Goal: Check status

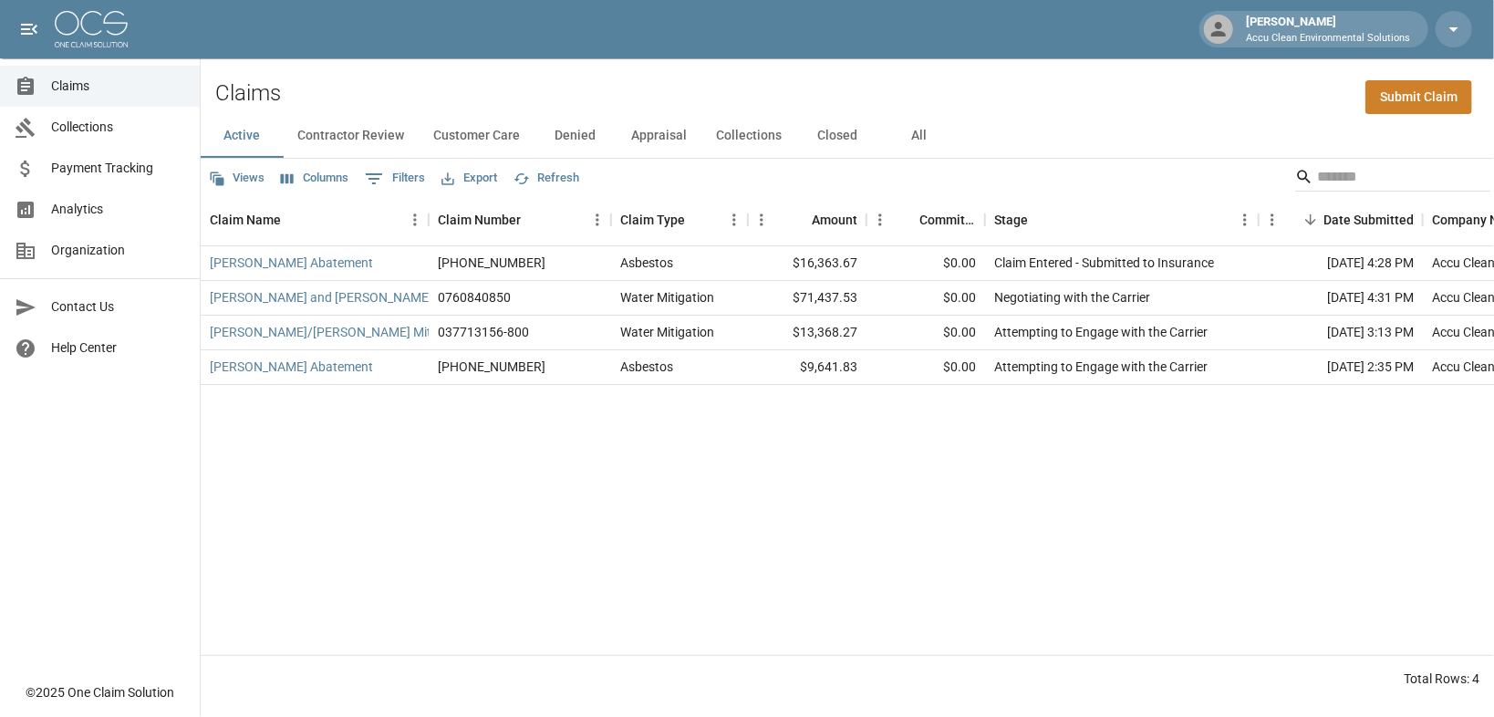
click at [400, 146] on button "Contractor Review" at bounding box center [351, 136] width 136 height 44
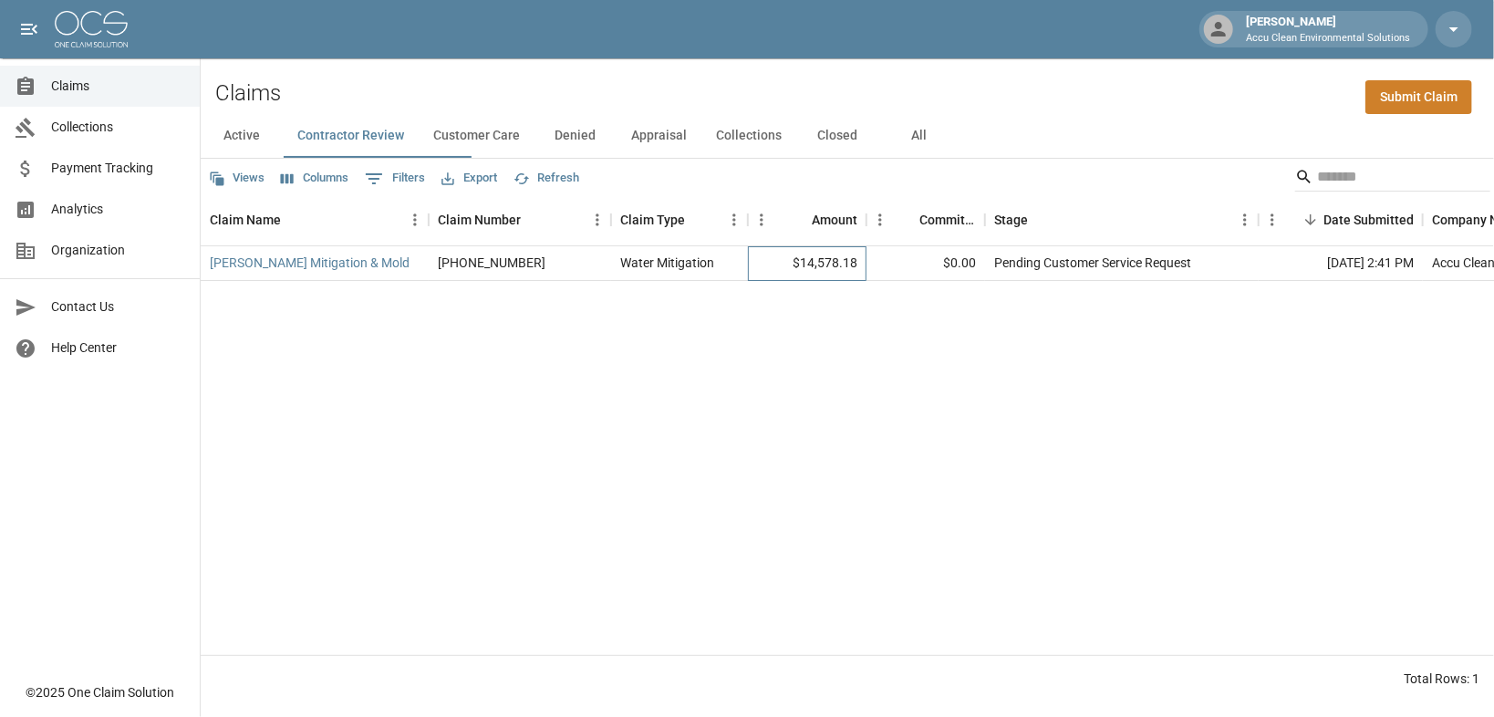
click at [788, 281] on div "$14,578.18" at bounding box center [807, 263] width 119 height 35
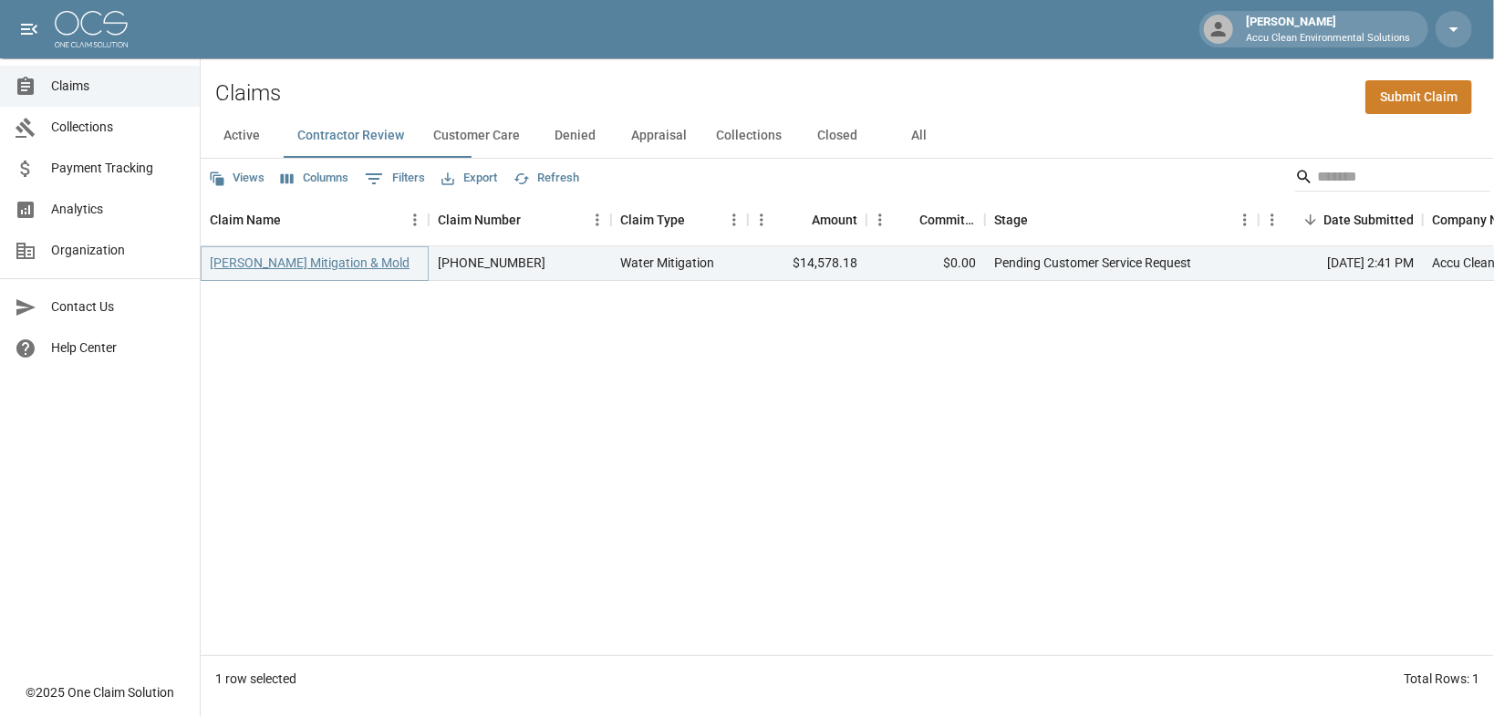
click at [338, 272] on link "[PERSON_NAME] Mitigation & Mold" at bounding box center [310, 262] width 200 height 18
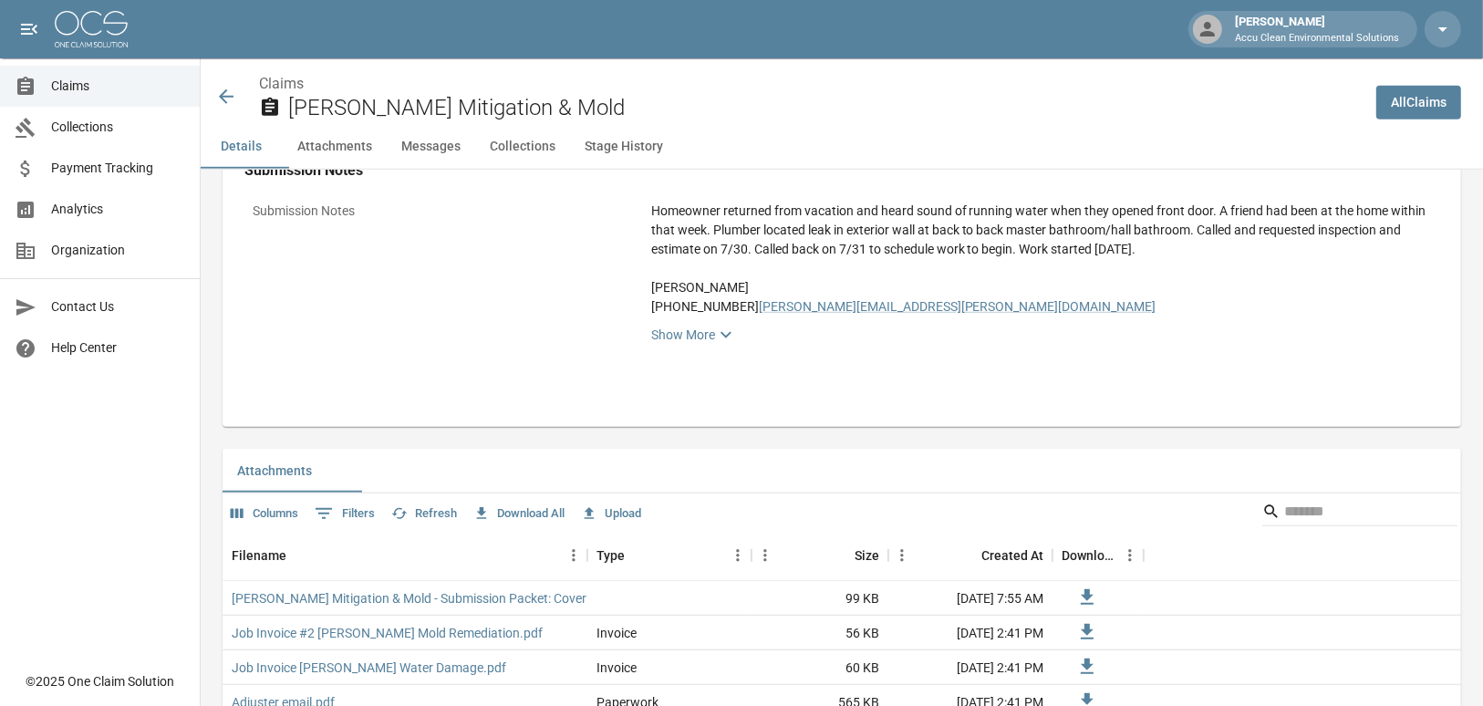
scroll to position [948, 0]
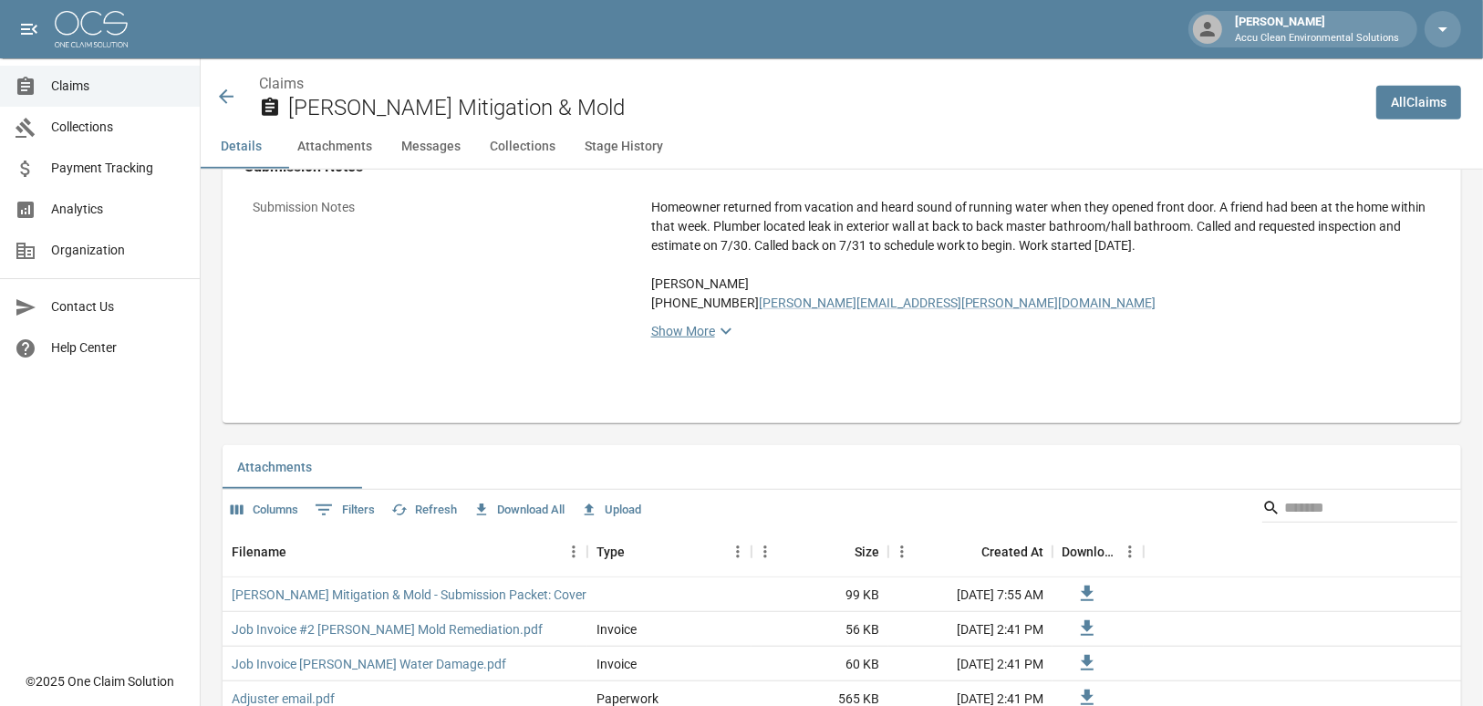
click at [730, 335] on icon at bounding box center [725, 331] width 11 height 6
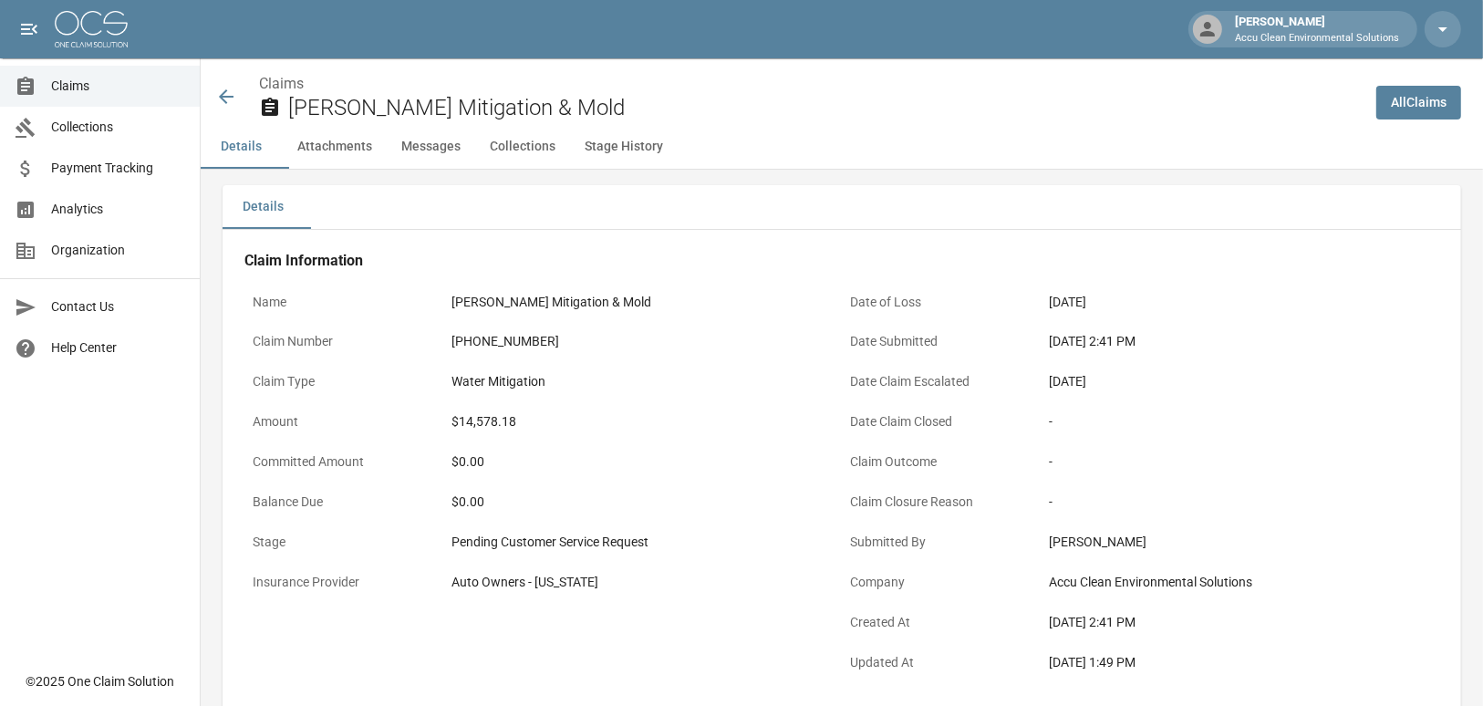
scroll to position [0, 0]
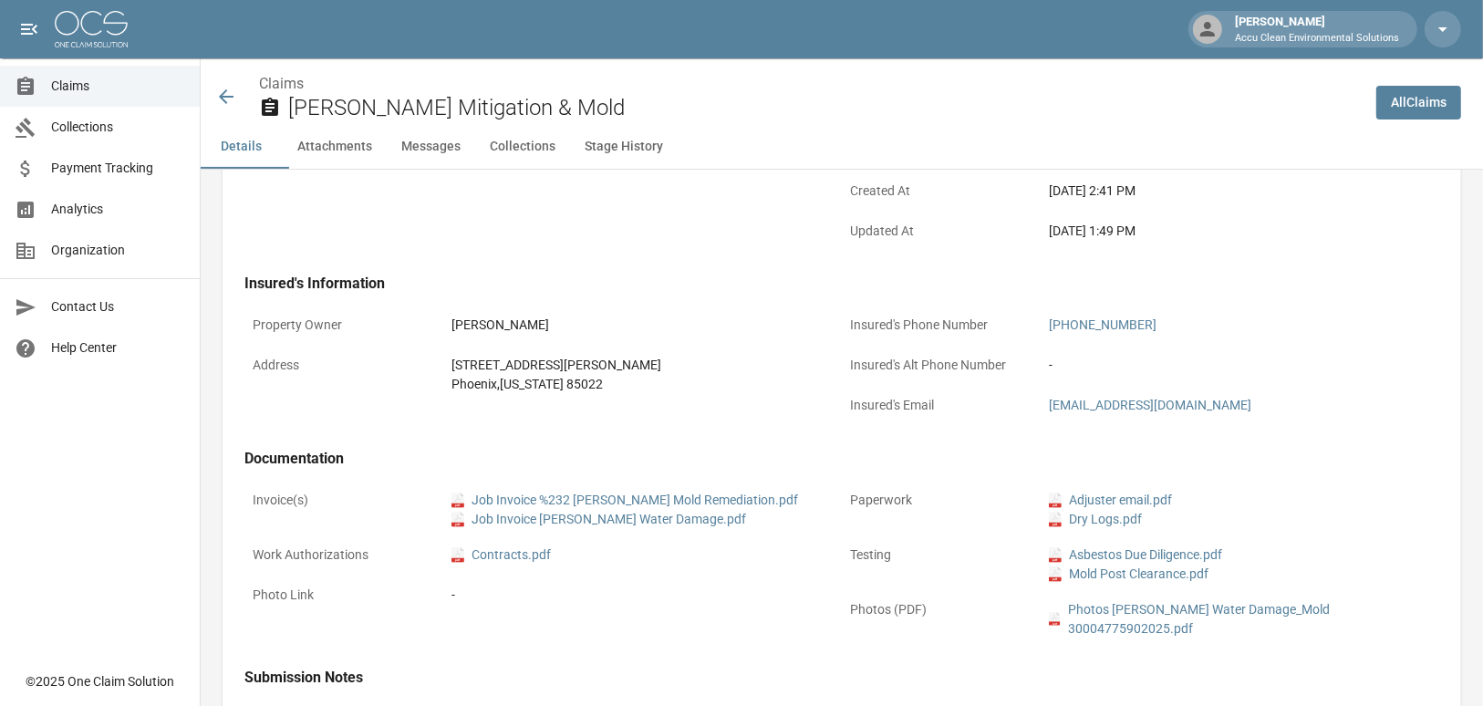
click at [475, 169] on button "Messages" at bounding box center [431, 147] width 88 height 44
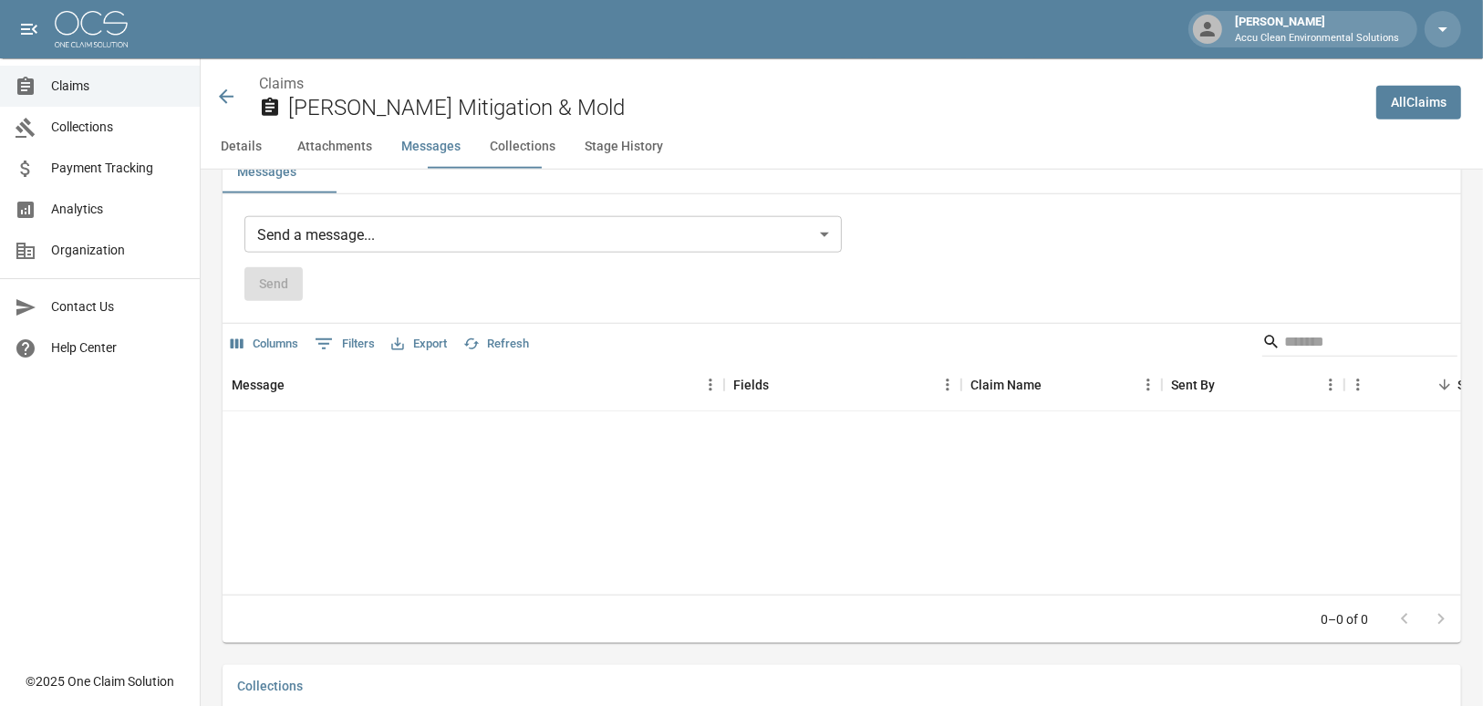
scroll to position [1795, 0]
drag, startPoint x: 601, startPoint y: 168, endPoint x: 624, endPoint y: 170, distance: 22.9
click at [570, 168] on button "Collections" at bounding box center [522, 147] width 95 height 44
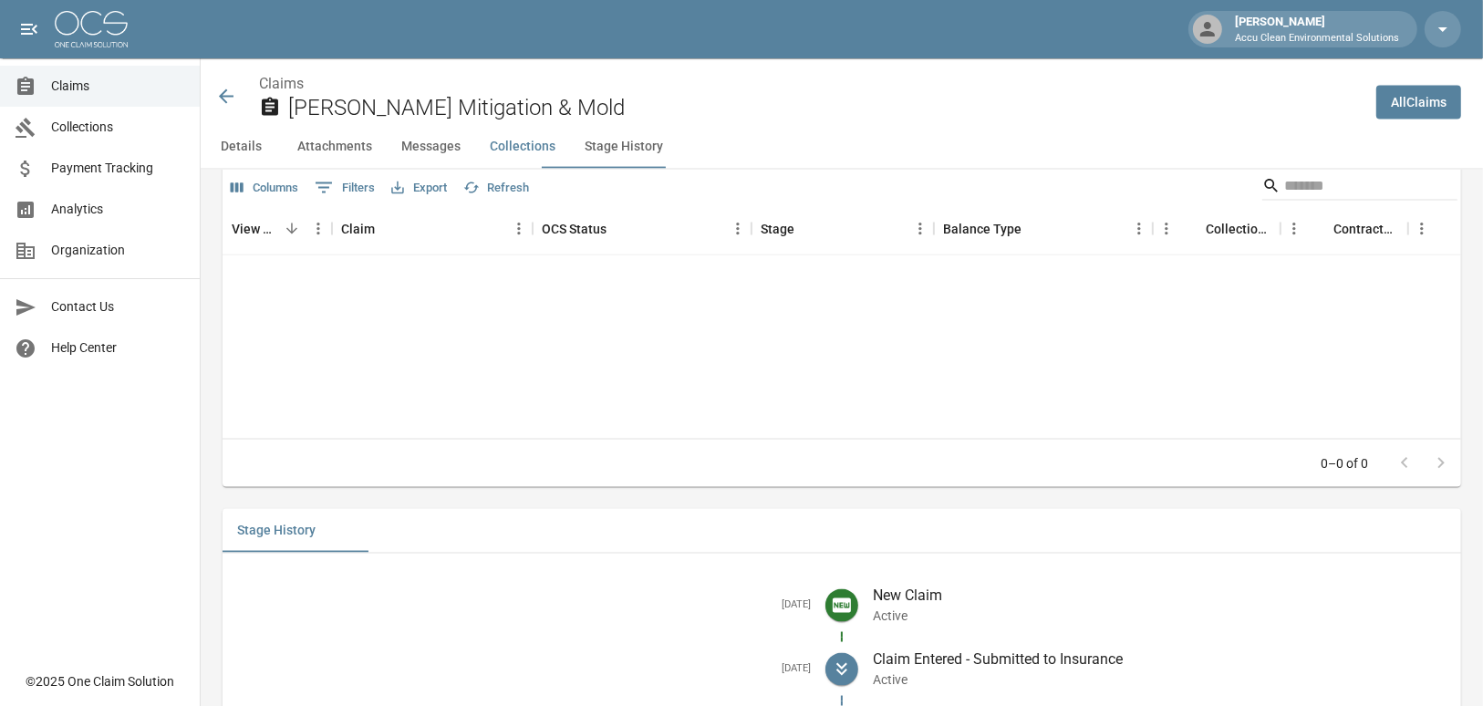
click at [677, 169] on button "Stage History" at bounding box center [624, 147] width 108 height 44
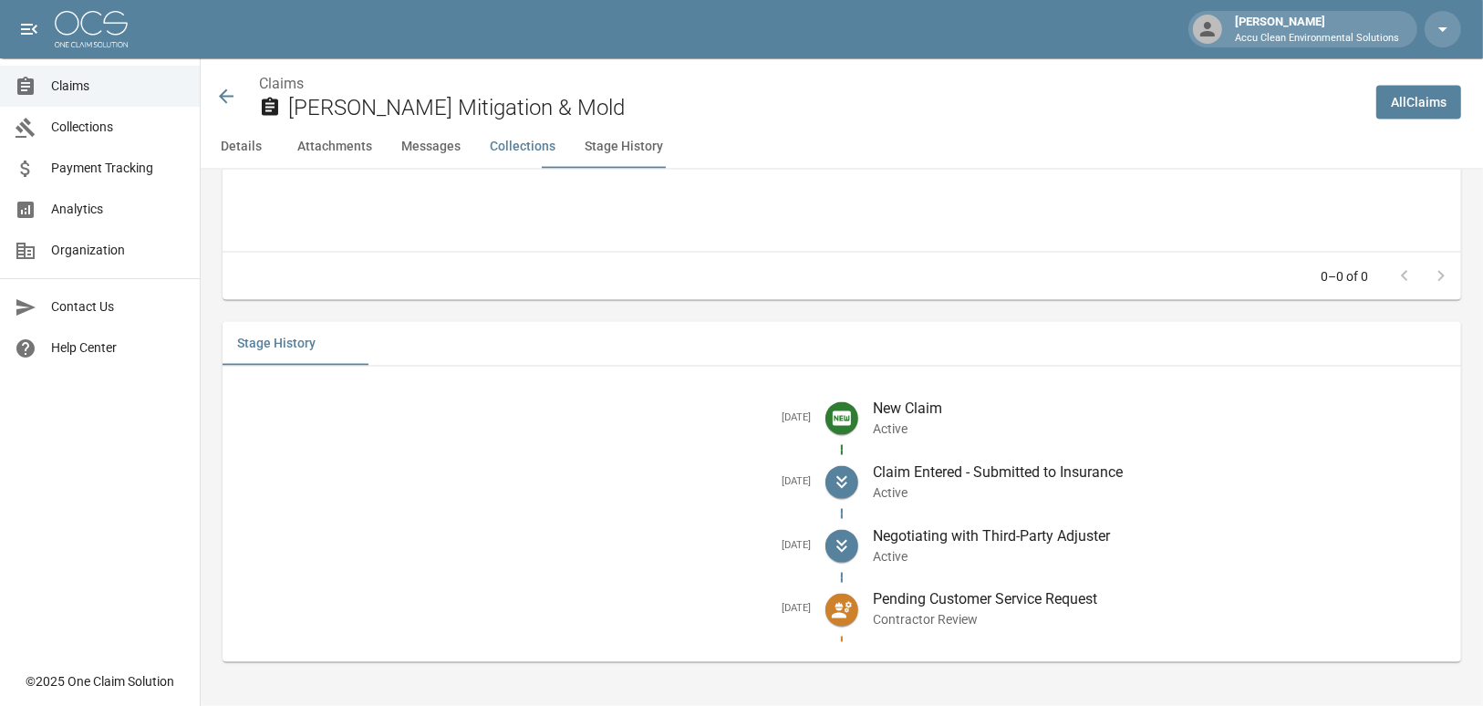
scroll to position [2705, 0]
click at [88, 137] on span "Collections" at bounding box center [118, 127] width 134 height 19
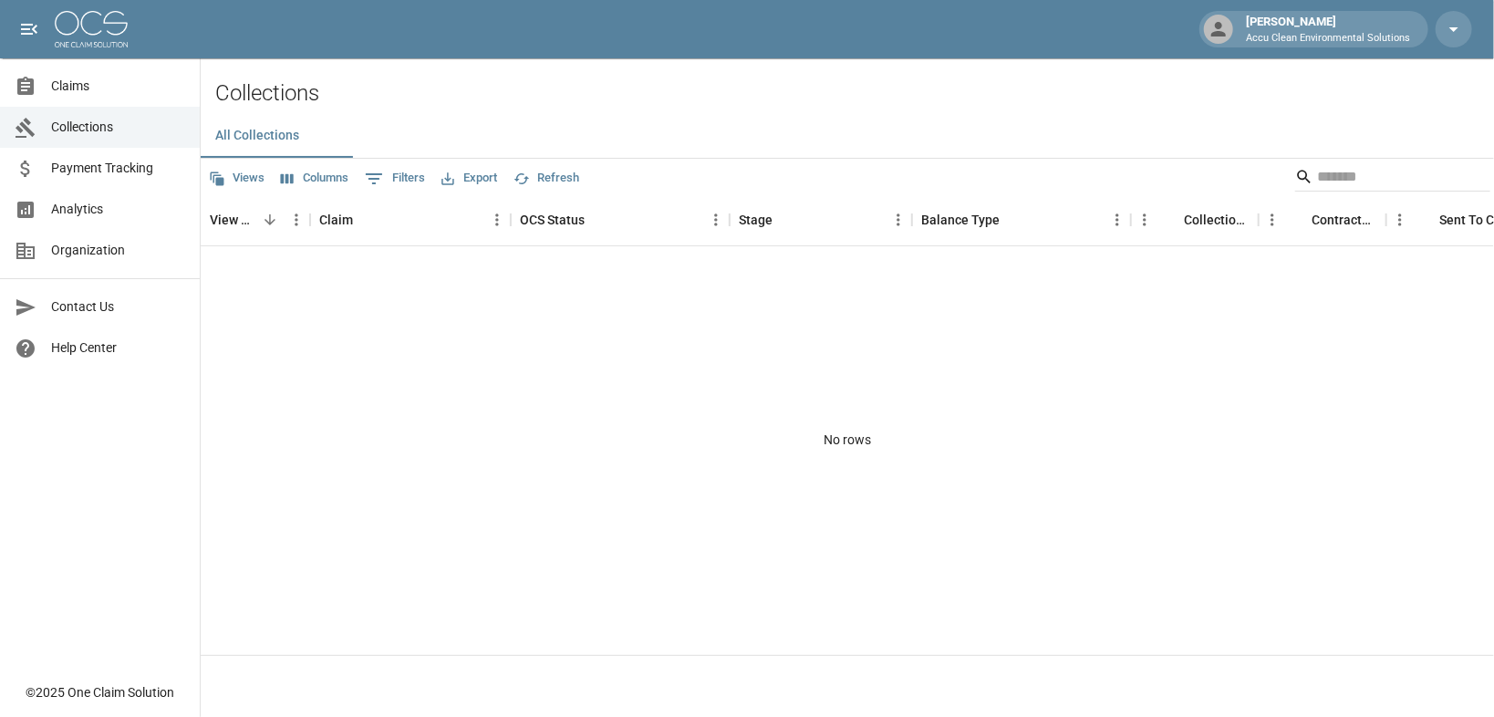
click at [69, 87] on span "Claims" at bounding box center [118, 86] width 134 height 19
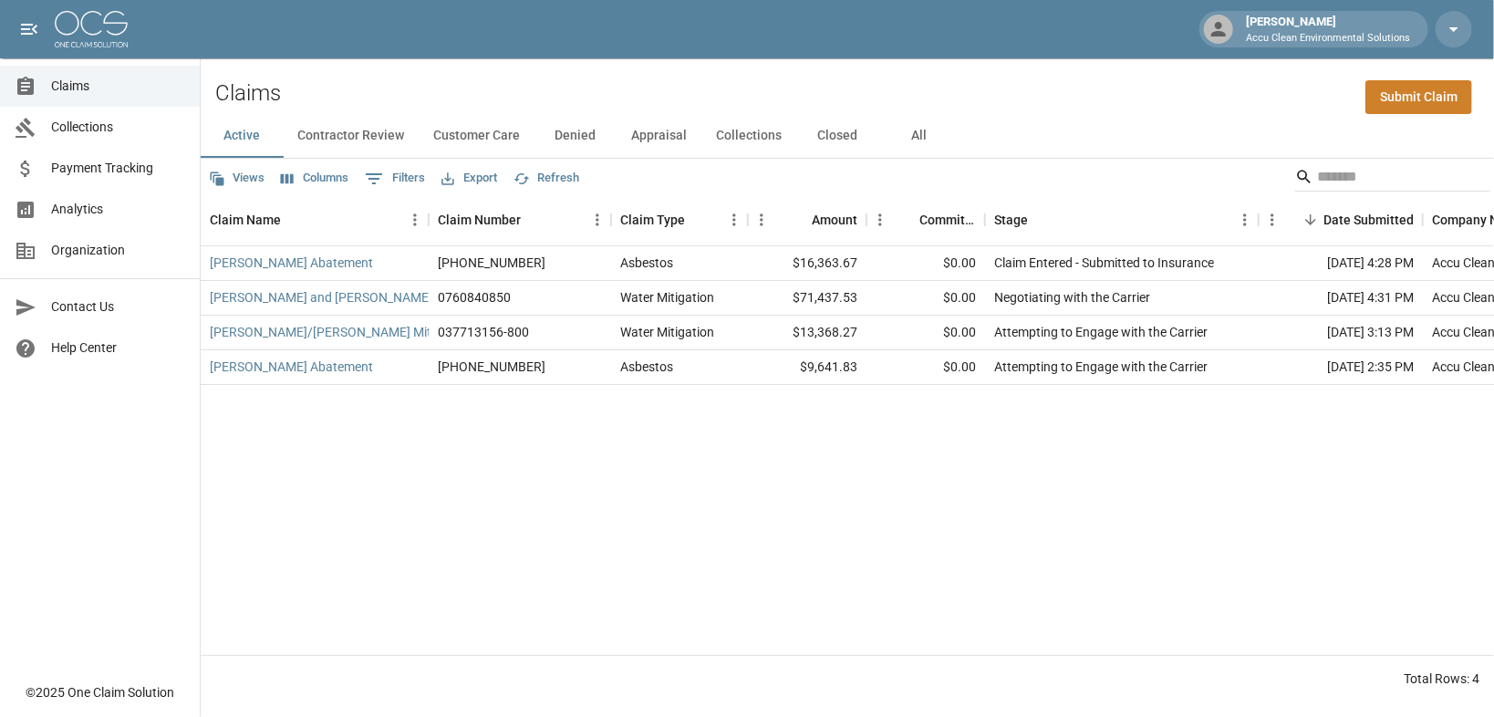
click at [389, 158] on button "Contractor Review" at bounding box center [351, 136] width 136 height 44
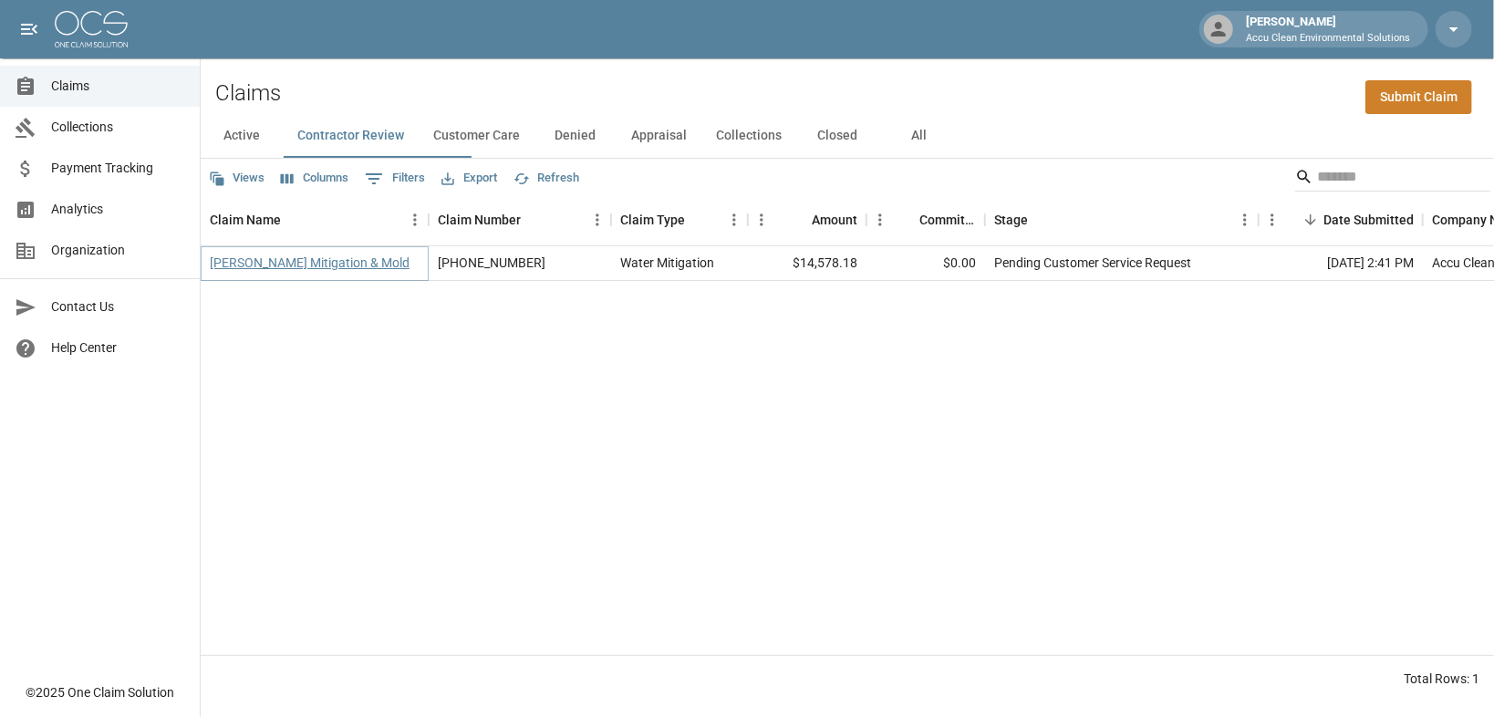
click at [270, 272] on link "[PERSON_NAME] Mitigation & Mold" at bounding box center [310, 262] width 200 height 18
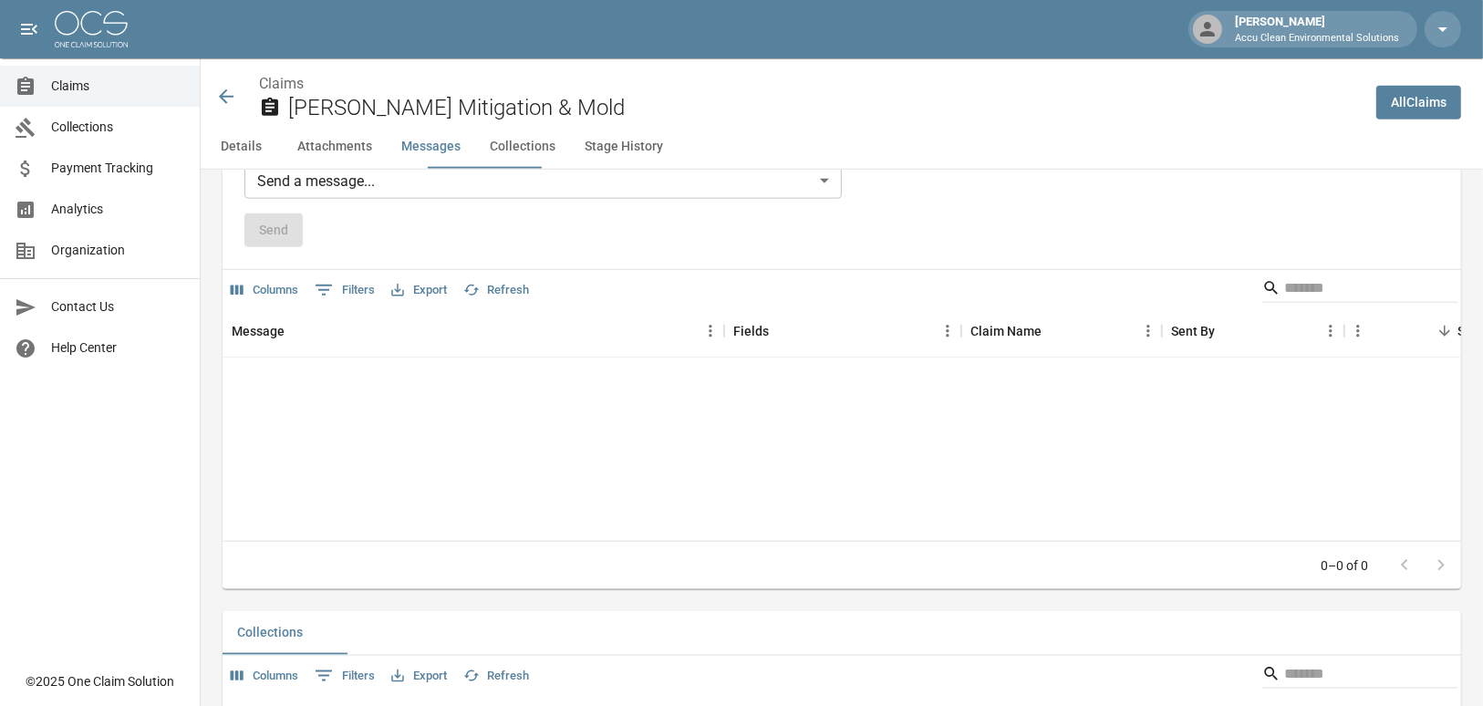
scroll to position [1737, 0]
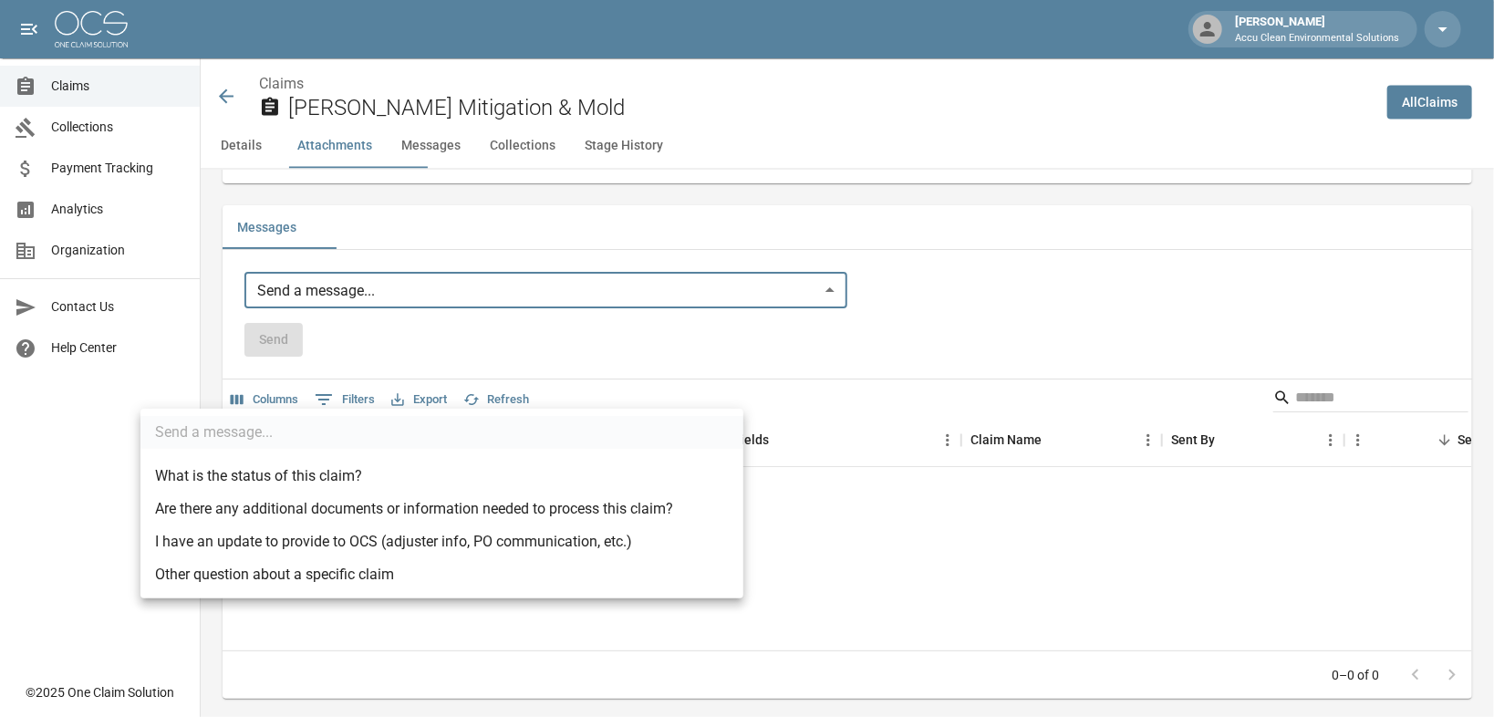
click at [984, 351] on div at bounding box center [747, 358] width 1494 height 717
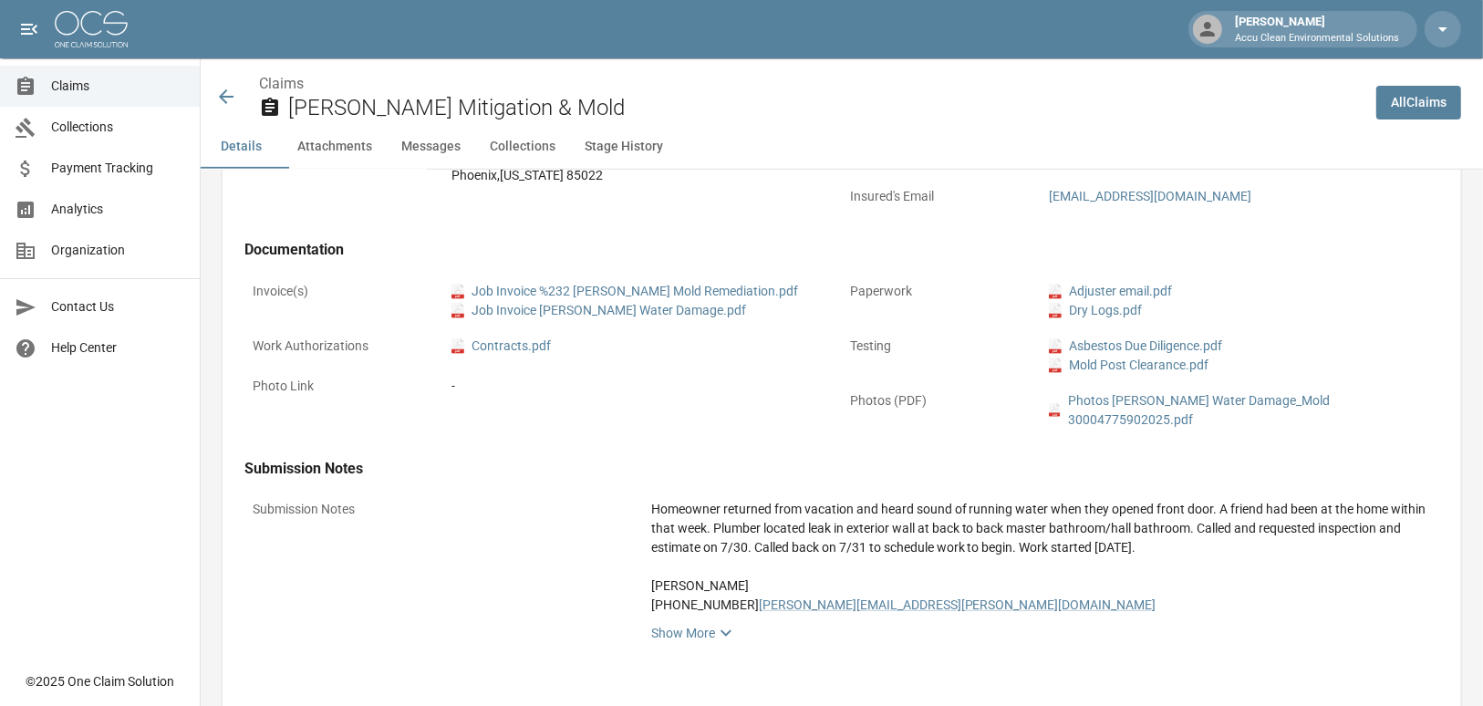
scroll to position [643, 0]
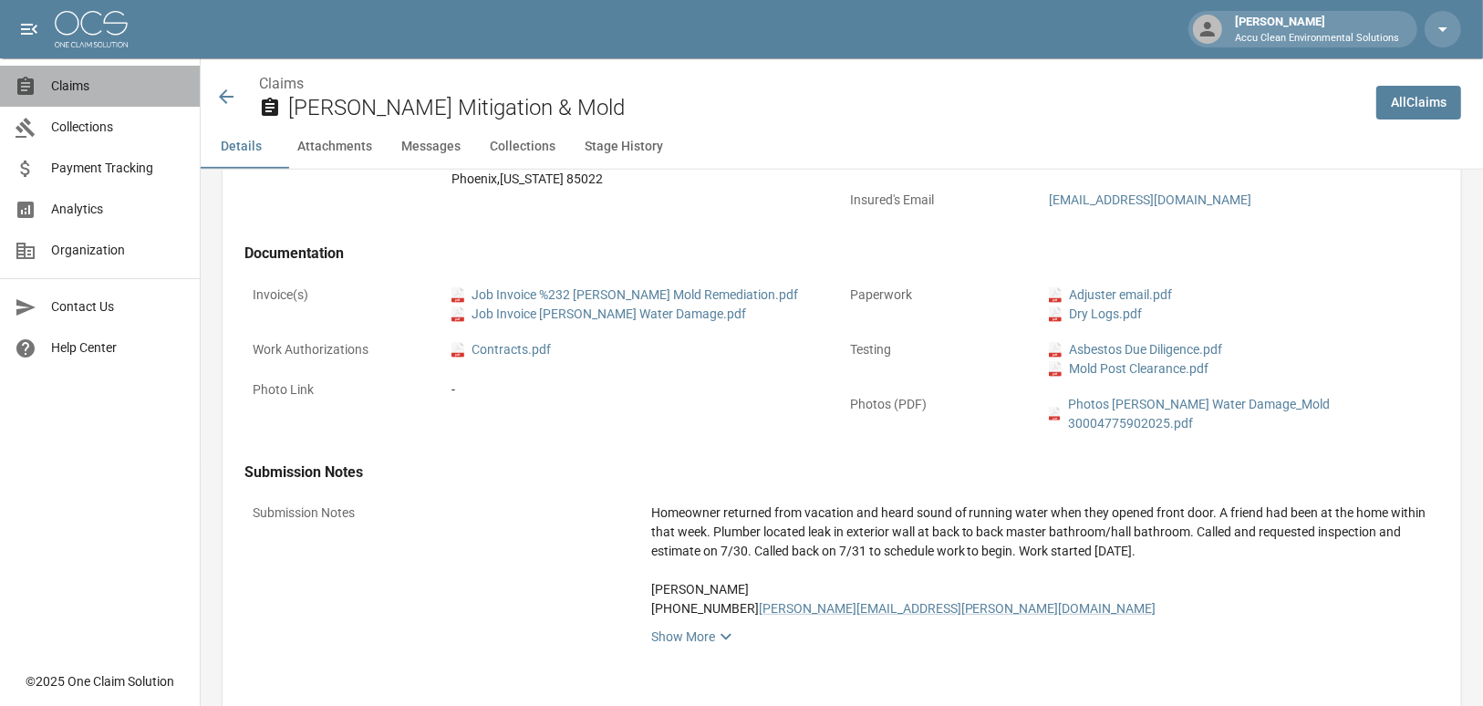
click at [53, 94] on span "Claims" at bounding box center [118, 86] width 134 height 19
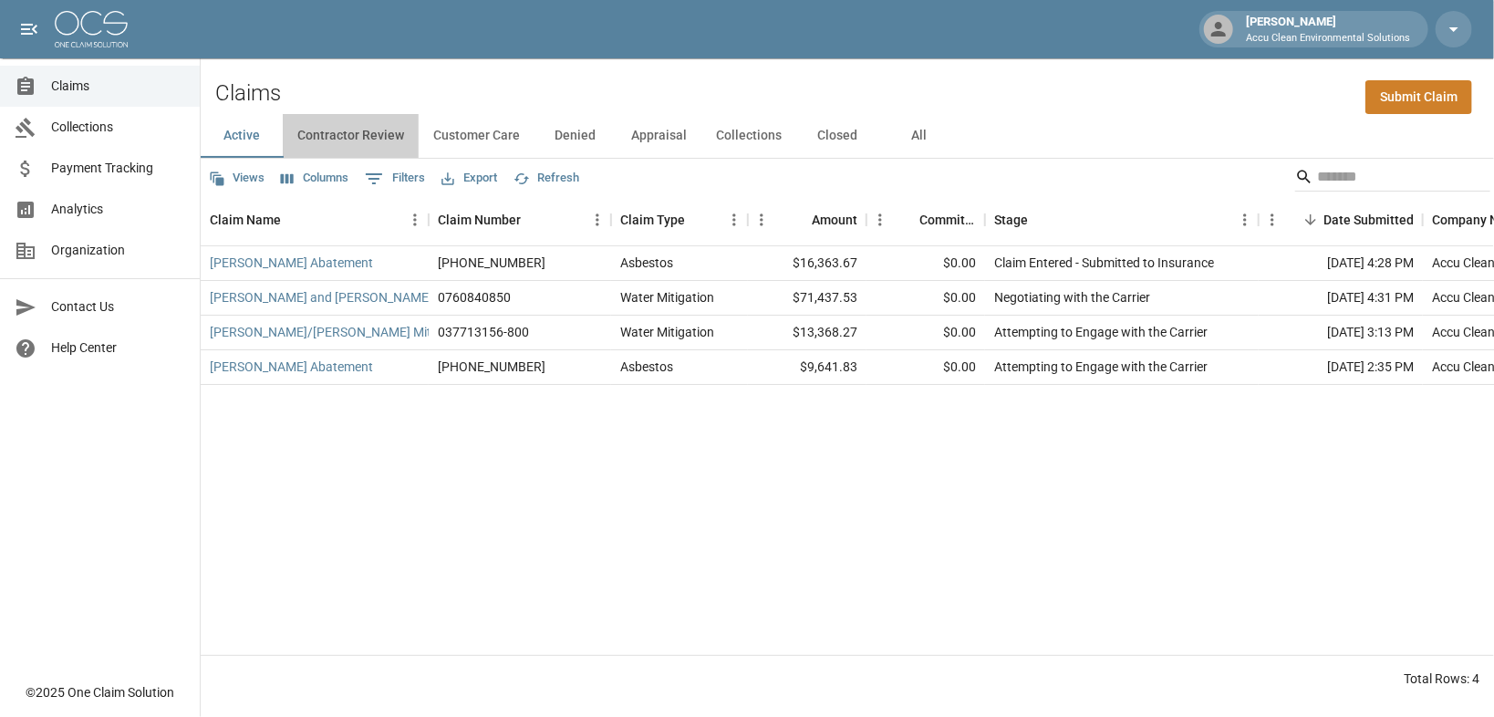
click at [388, 155] on button "Contractor Review" at bounding box center [351, 136] width 136 height 44
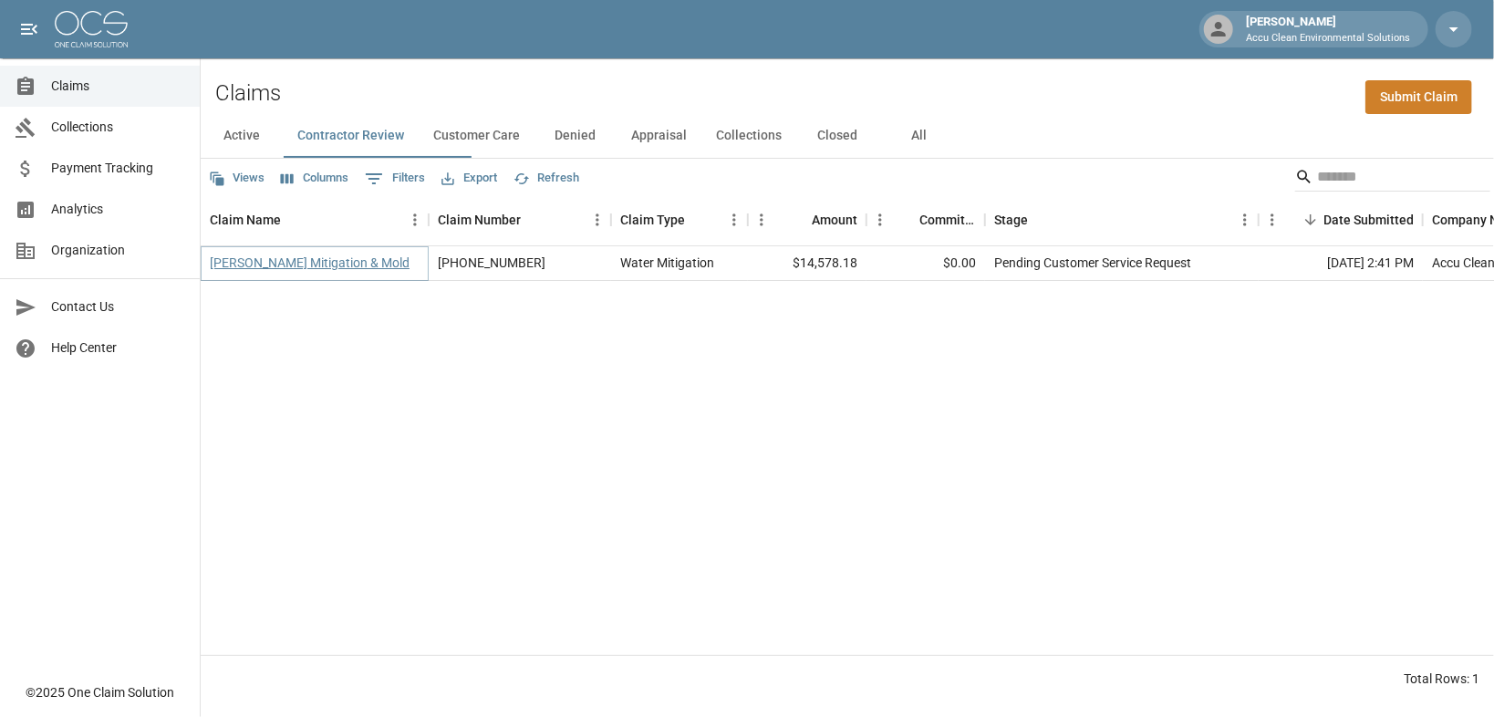
click at [409, 272] on link "[PERSON_NAME] Mitigation & Mold" at bounding box center [310, 262] width 200 height 18
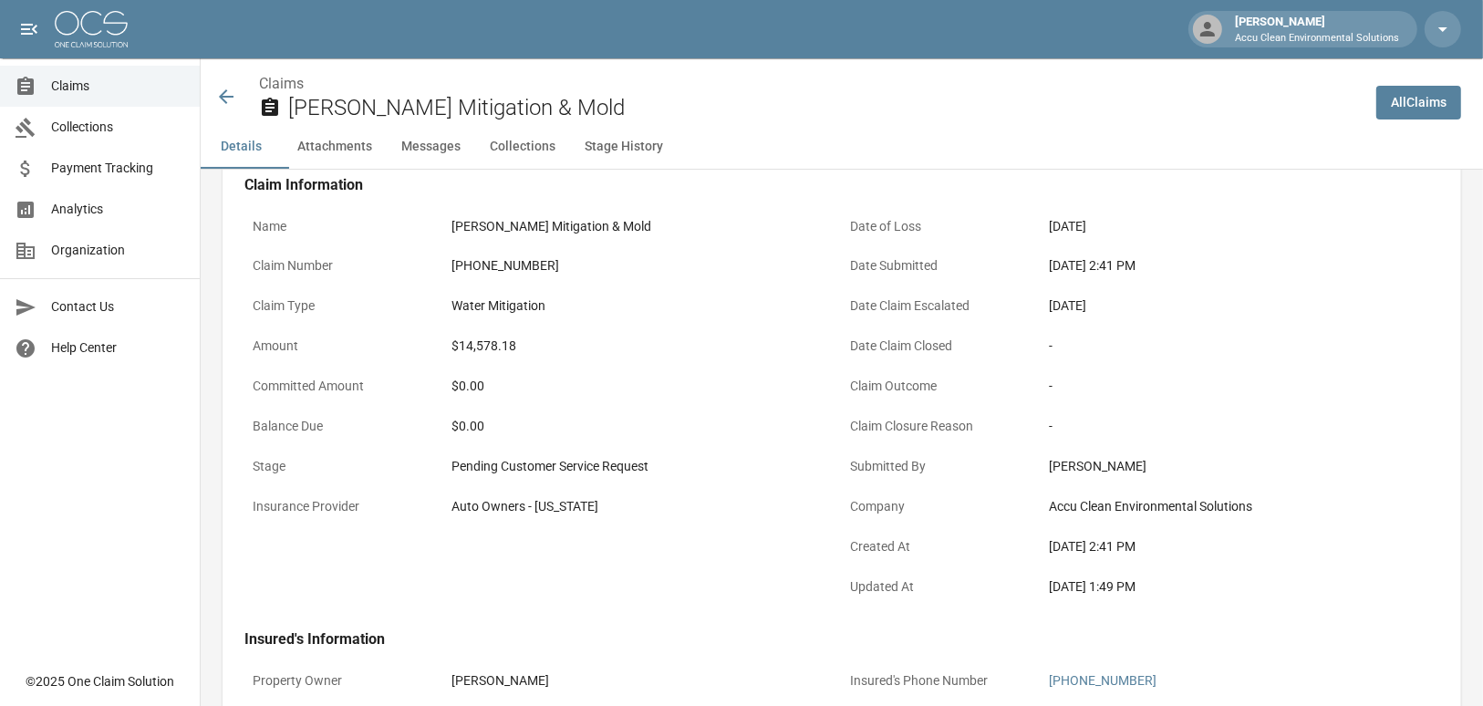
scroll to position [73, 0]
